Goal: Task Accomplishment & Management: Manage account settings

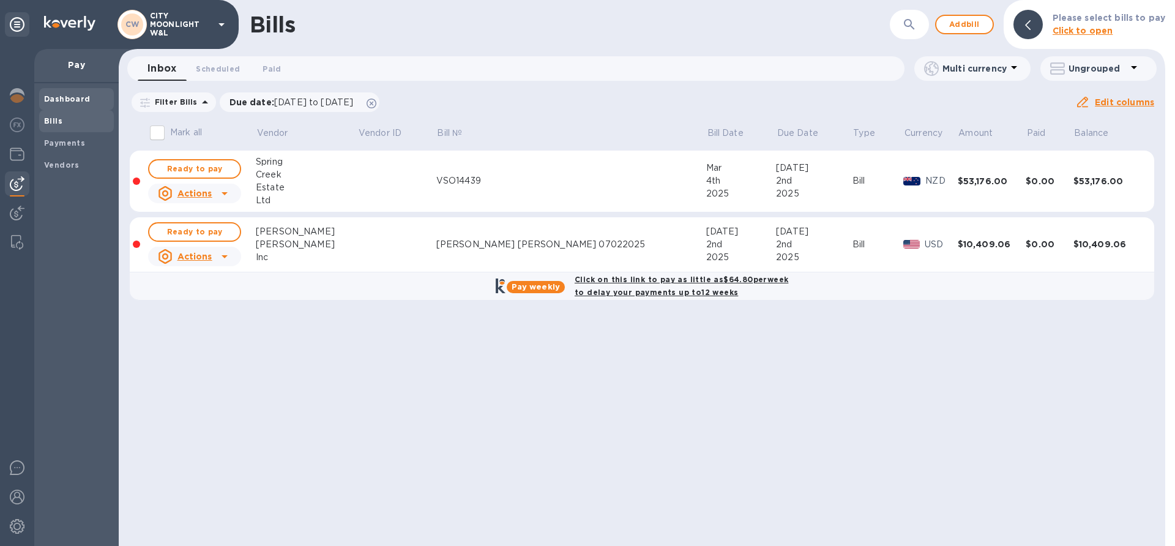
click at [48, 96] on b "Dashboard" at bounding box center [67, 98] width 47 height 9
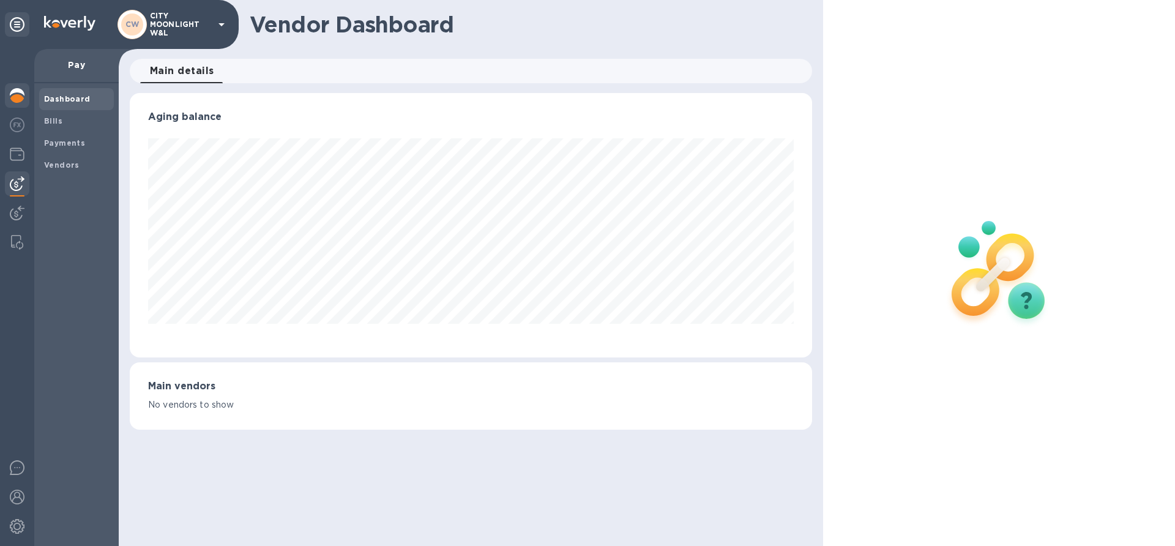
scroll to position [264, 682]
click at [53, 125] on span "Bills" at bounding box center [53, 121] width 18 height 12
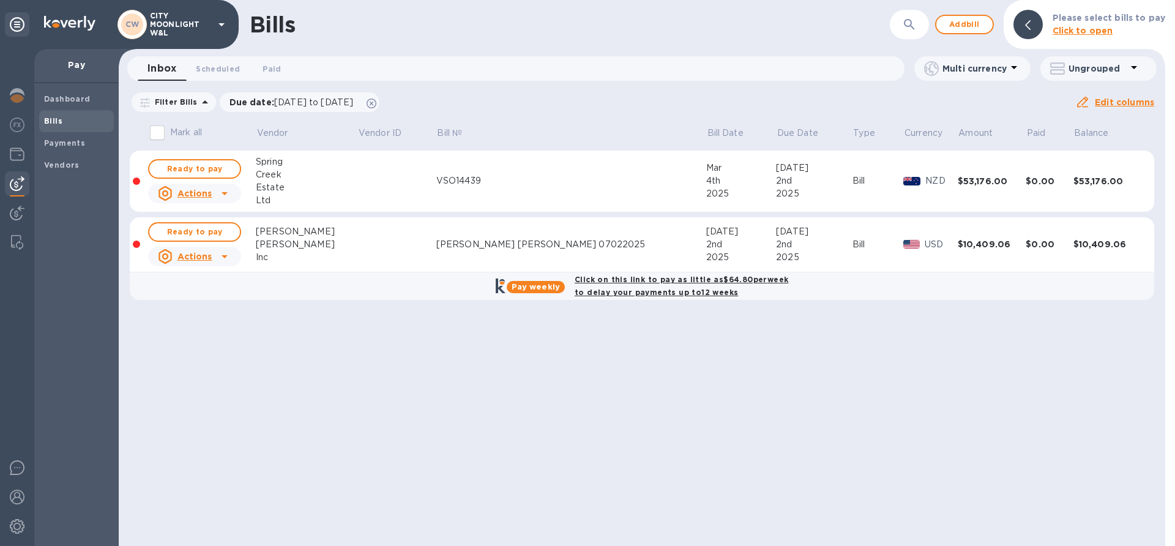
click at [1070, 20] on b "Please select bills to pay" at bounding box center [1109, 18] width 113 height 10
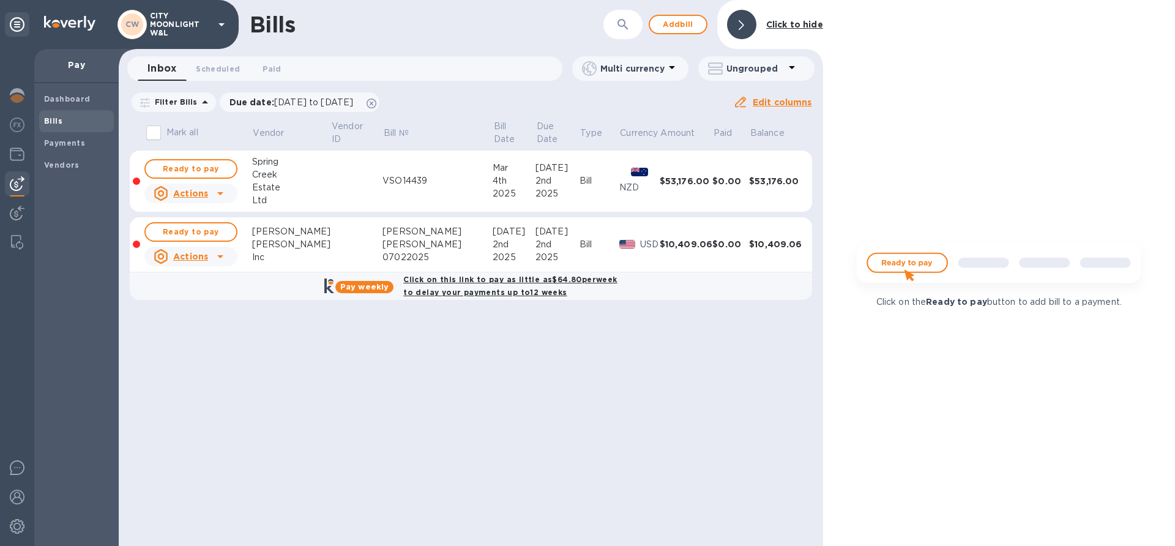
click at [619, 24] on icon "button" at bounding box center [623, 24] width 15 height 15
click at [748, 22] on div at bounding box center [741, 24] width 29 height 29
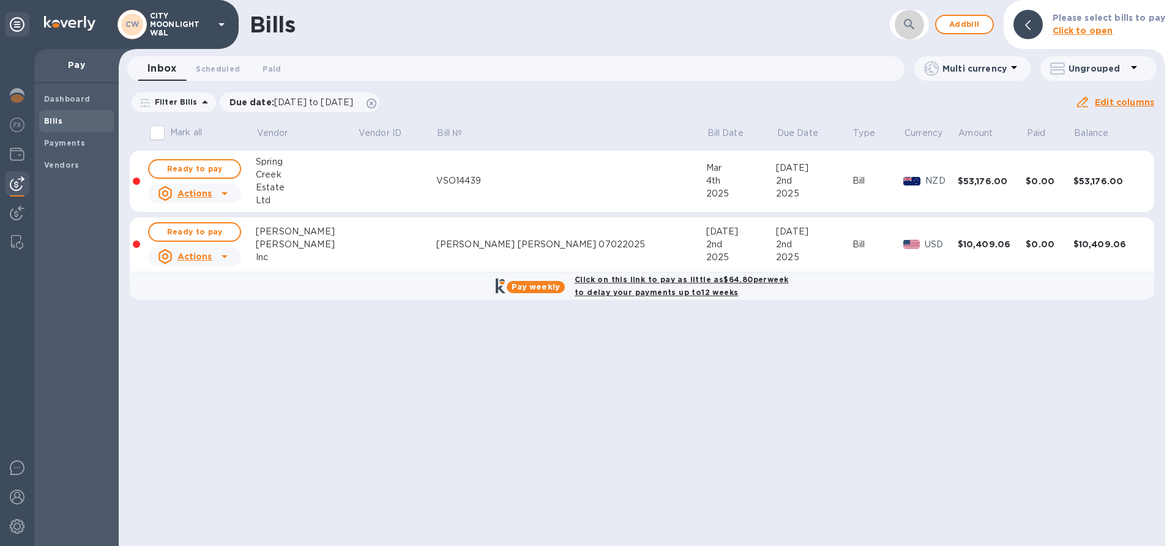
click at [912, 23] on icon "button" at bounding box center [909, 24] width 15 height 15
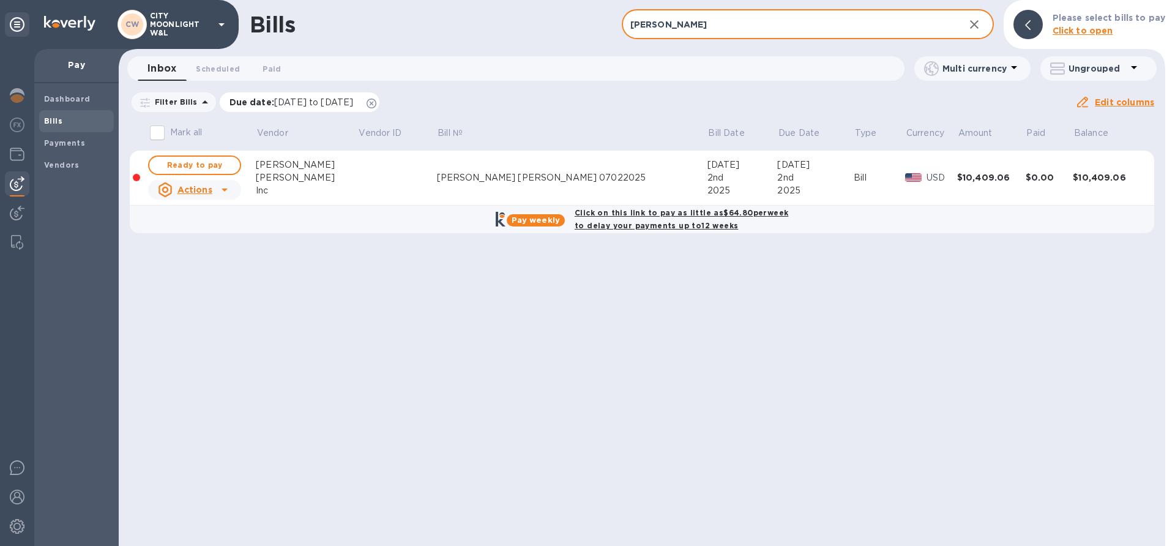
type input "[PERSON_NAME]"
click at [376, 104] on icon at bounding box center [372, 104] width 10 height 10
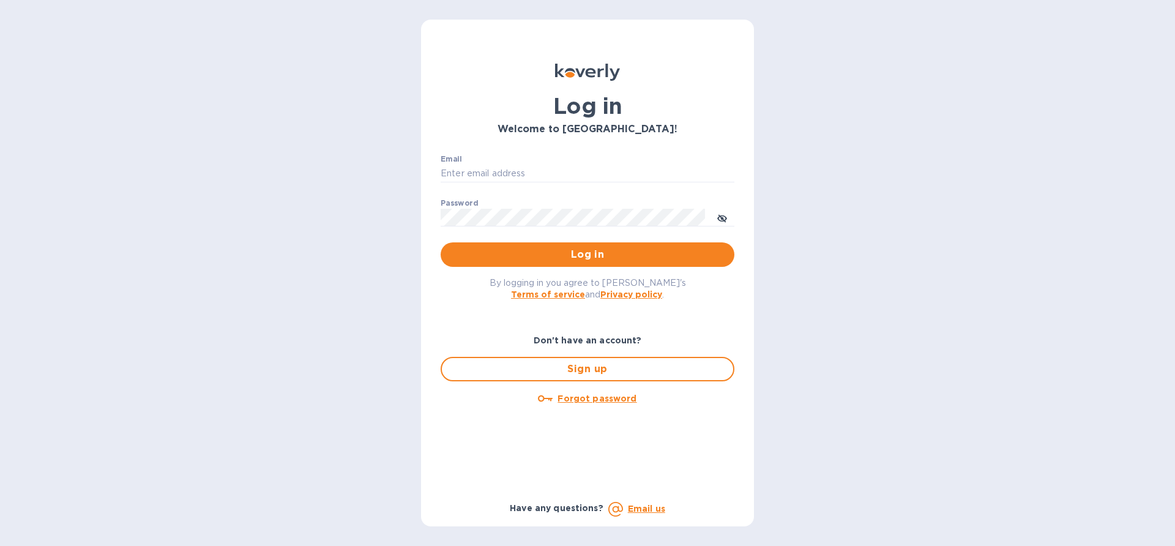
type input "[EMAIL_ADDRESS][DOMAIN_NAME]"
click at [564, 259] on span "Log in" at bounding box center [587, 254] width 274 height 15
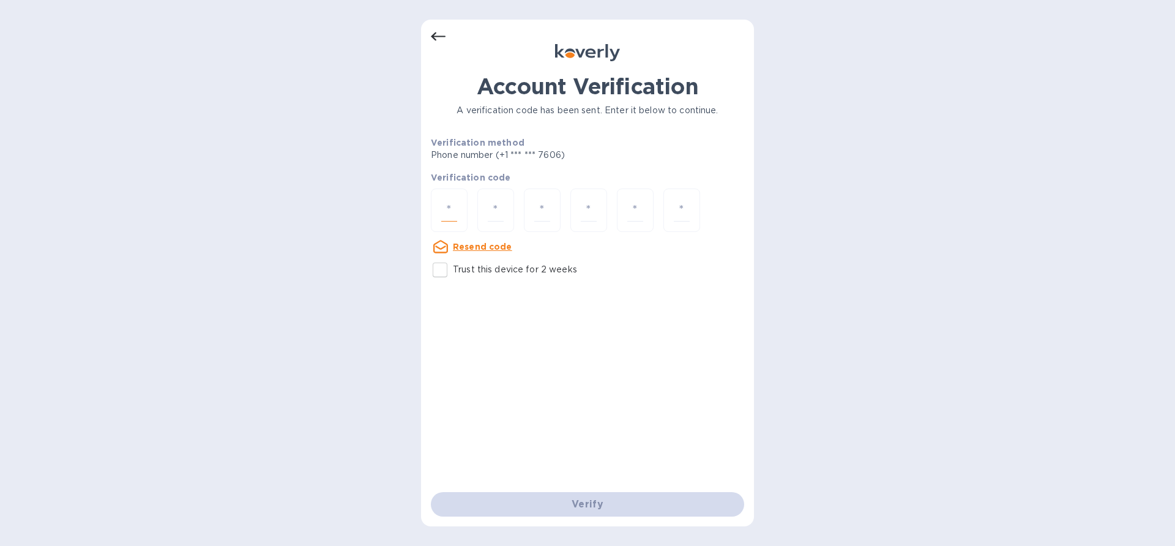
click at [449, 217] on input "number" at bounding box center [449, 210] width 16 height 23
click at [436, 280] on input "Trust this device for 2 weeks" at bounding box center [440, 270] width 26 height 26
checkbox input "true"
click at [447, 210] on input "number" at bounding box center [449, 210] width 16 height 23
paste input "5"
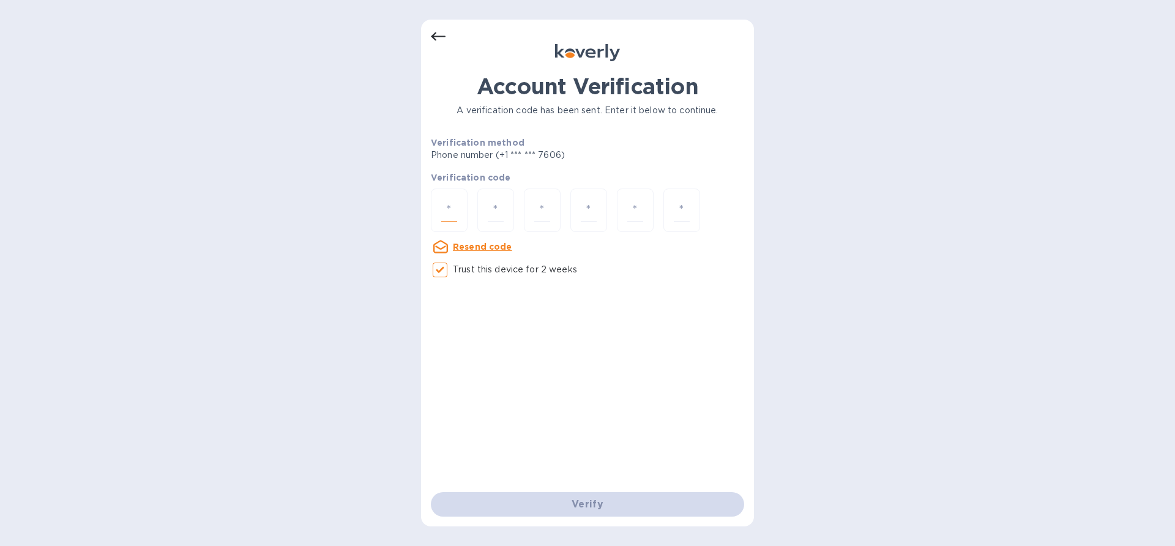
type input "5"
type input "0"
type input "4"
type input "5"
type input "6"
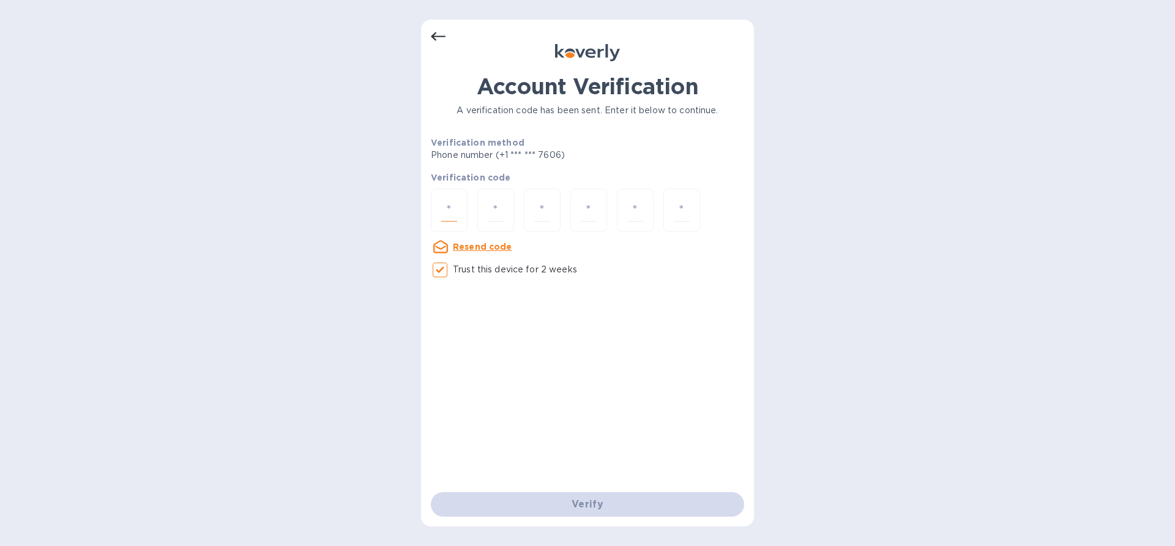
type input "8"
